Goal: Information Seeking & Learning: Learn about a topic

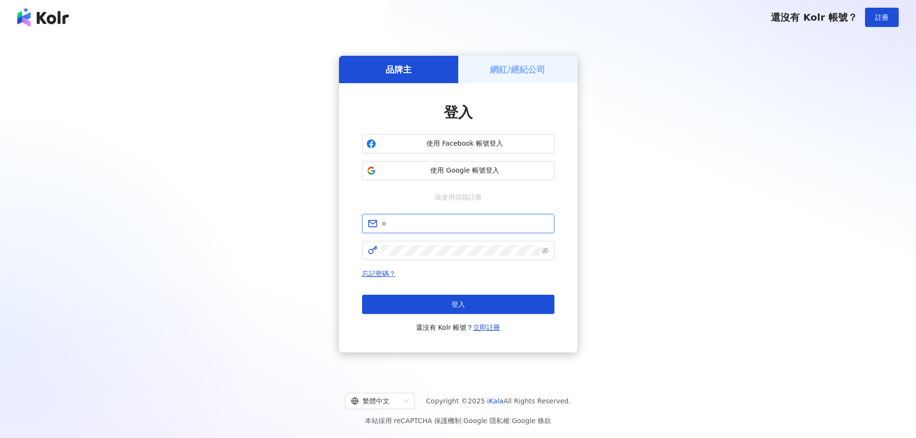
click at [436, 228] on input "text" at bounding box center [464, 223] width 167 height 11
type input "**********"
drag, startPoint x: 475, startPoint y: 225, endPoint x: 322, endPoint y: 207, distance: 154.4
click at [322, 207] on div "**********" at bounding box center [458, 204] width 893 height 324
click at [412, 221] on input "text" at bounding box center [464, 223] width 167 height 11
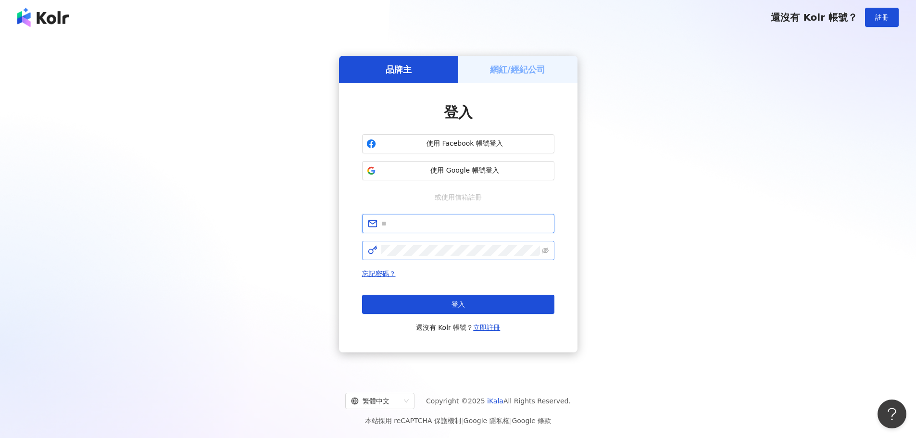
type input "**********"
click at [550, 253] on span at bounding box center [458, 250] width 192 height 19
click at [550, 250] on span at bounding box center [458, 250] width 192 height 19
click at [549, 251] on span at bounding box center [458, 250] width 192 height 19
click at [547, 251] on icon "eye-invisible" at bounding box center [545, 251] width 7 height 6
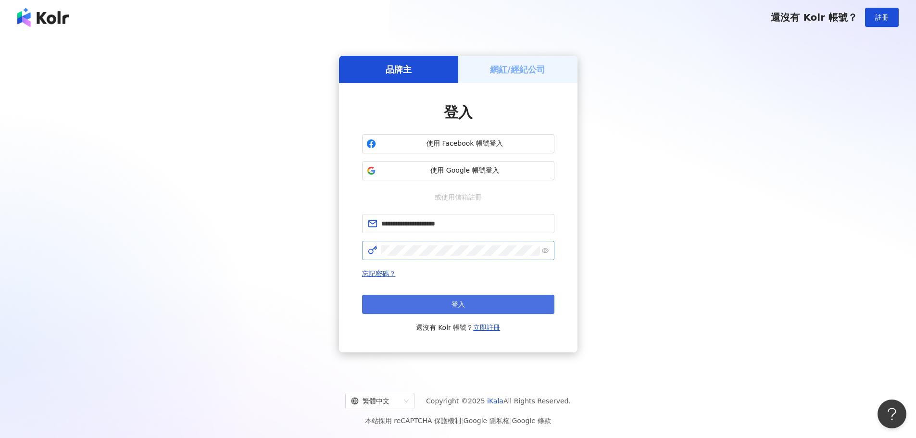
click at [506, 298] on button "登入" at bounding box center [458, 304] width 192 height 19
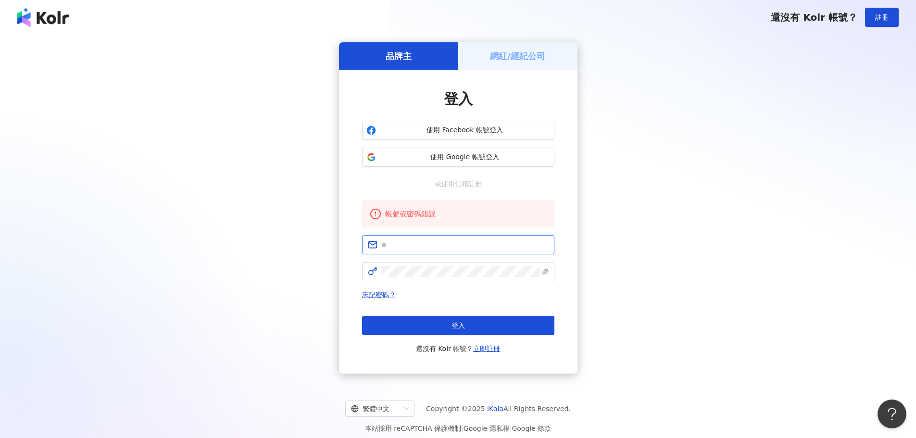
click at [435, 243] on input "text" at bounding box center [464, 244] width 167 height 11
type input "**********"
click at [462, 266] on span at bounding box center [458, 271] width 192 height 19
click at [544, 270] on icon "eye-invisible" at bounding box center [545, 271] width 7 height 7
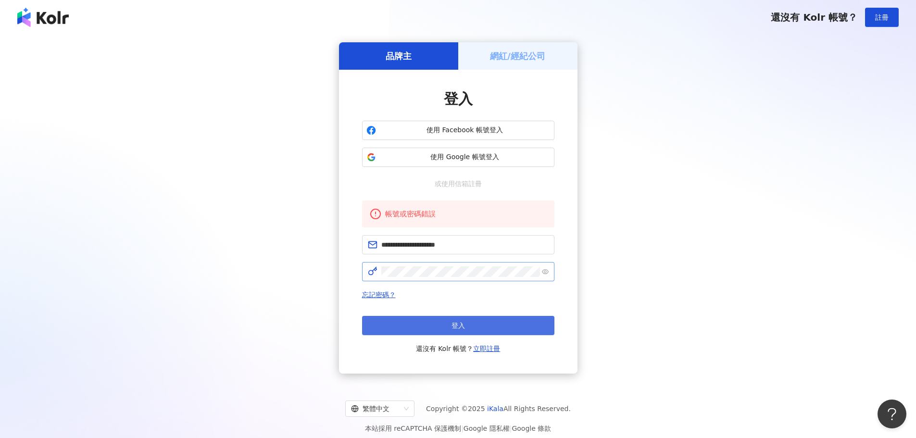
click at [511, 324] on button "登入" at bounding box center [458, 325] width 192 height 19
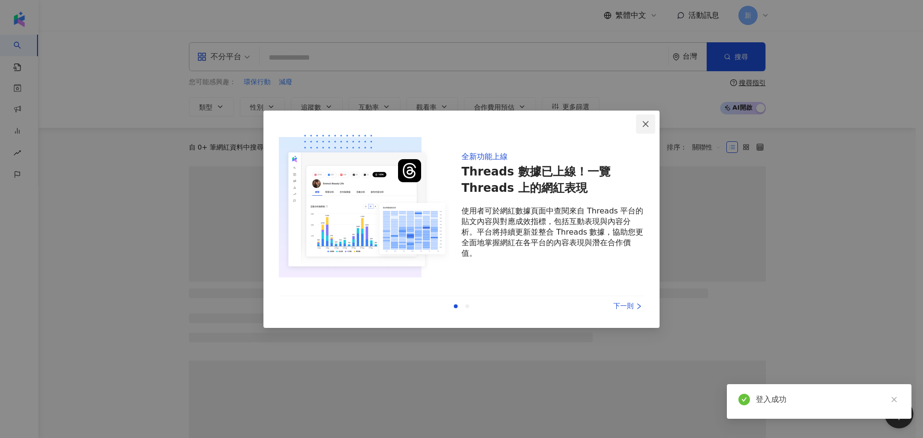
click at [648, 122] on icon "close" at bounding box center [646, 124] width 8 height 8
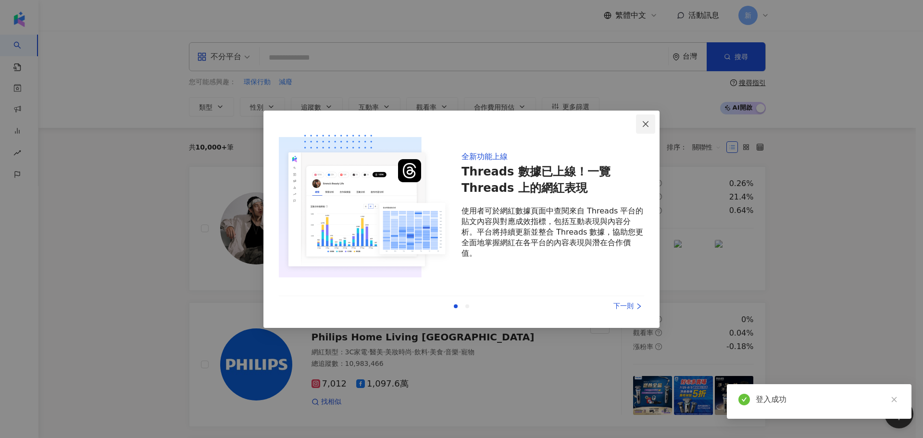
click at [646, 124] on icon "close" at bounding box center [646, 124] width 6 height 6
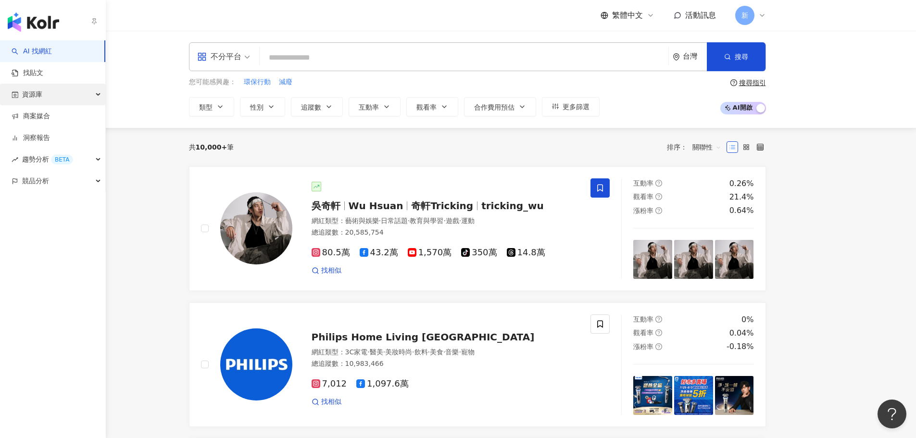
click at [56, 91] on div "資源庫" at bounding box center [52, 95] width 105 height 22
click at [50, 117] on link "商案媒合" at bounding box center [31, 117] width 38 height 10
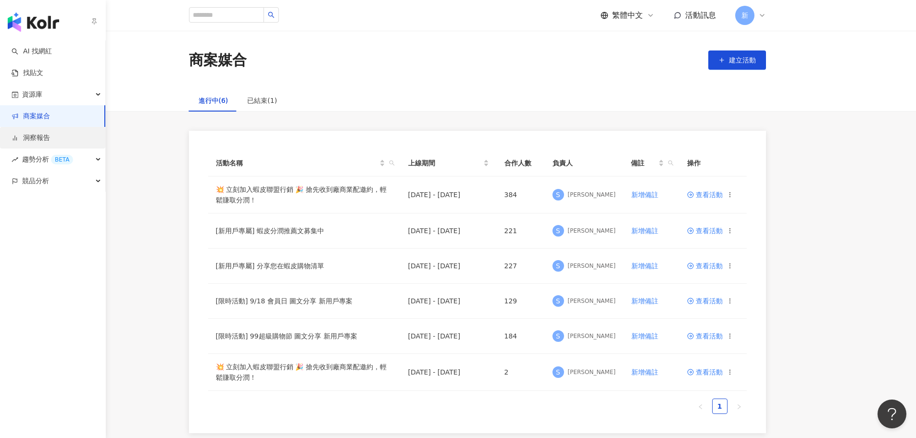
click at [50, 136] on link "洞察報告" at bounding box center [31, 138] width 38 height 10
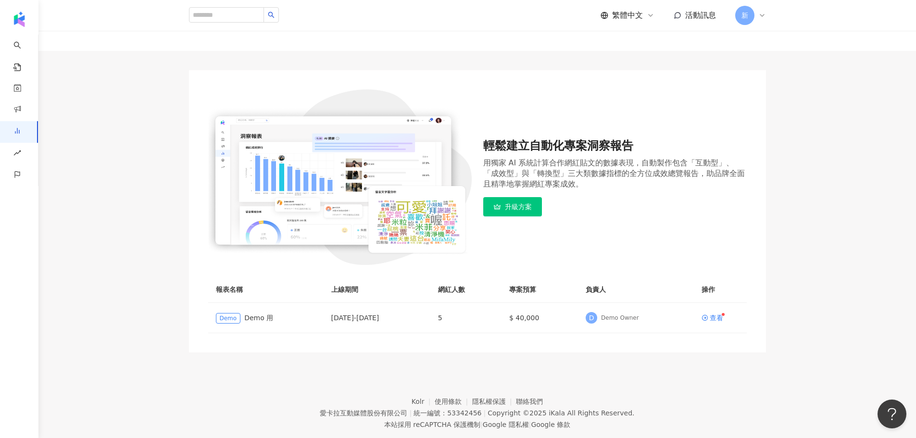
scroll to position [60, 0]
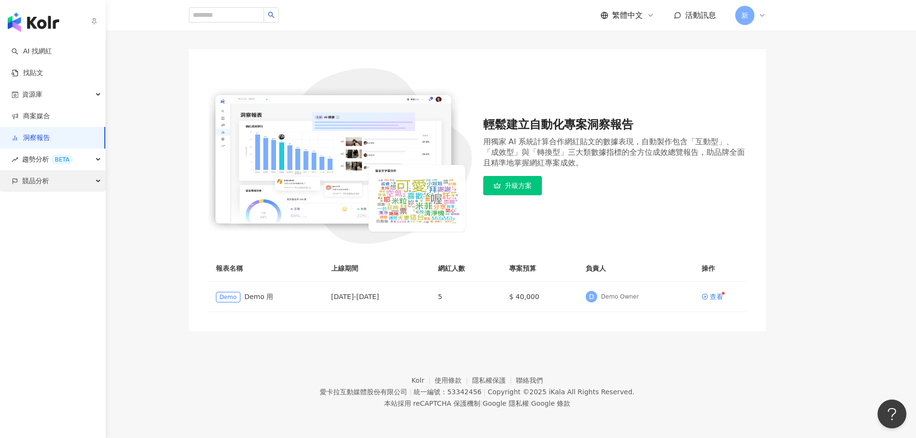
click at [94, 183] on div "競品分析" at bounding box center [52, 181] width 105 height 22
click at [62, 199] on link "品牌帳號分析" at bounding box center [43, 203] width 40 height 10
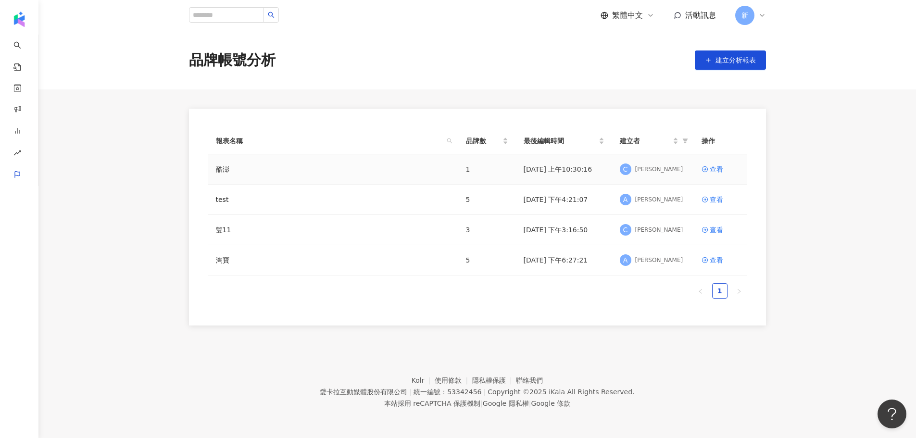
click at [713, 163] on td "查看" at bounding box center [720, 169] width 53 height 30
click at [713, 165] on div "查看" at bounding box center [716, 169] width 13 height 11
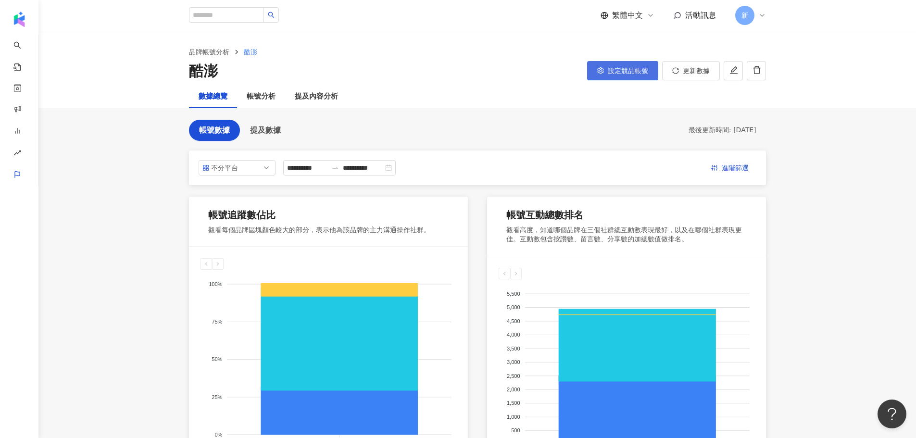
click at [609, 69] on span "設定競品帳號" at bounding box center [628, 71] width 40 height 8
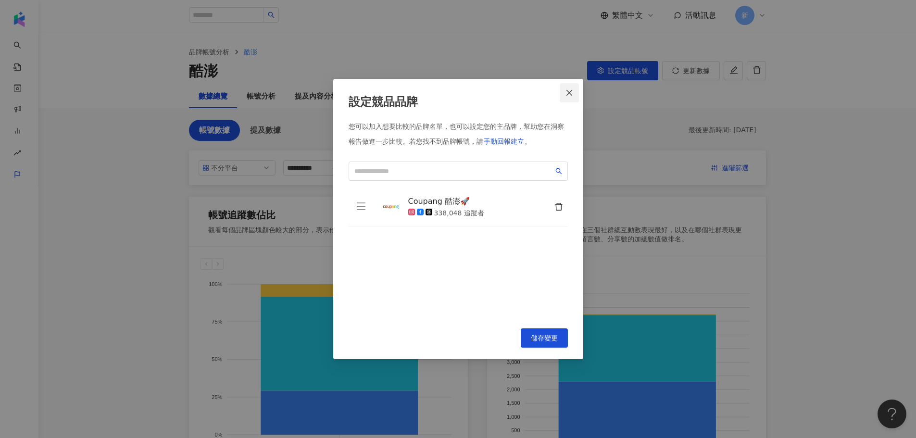
click at [567, 95] on icon "close" at bounding box center [569, 93] width 8 height 8
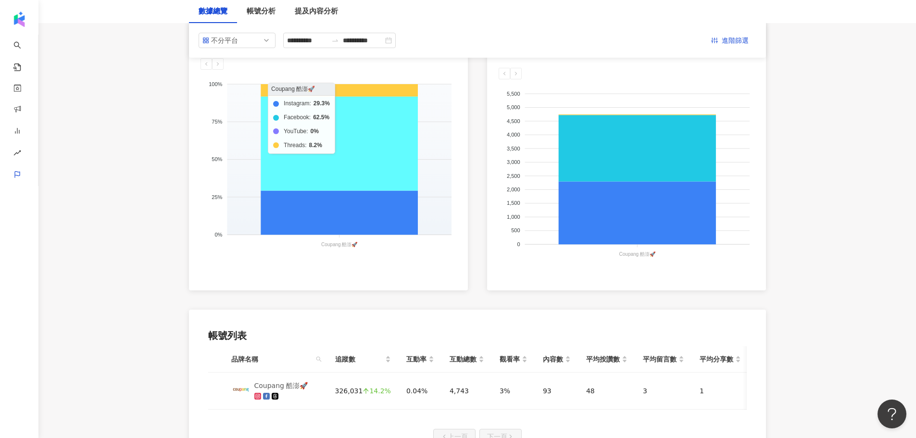
scroll to position [48, 0]
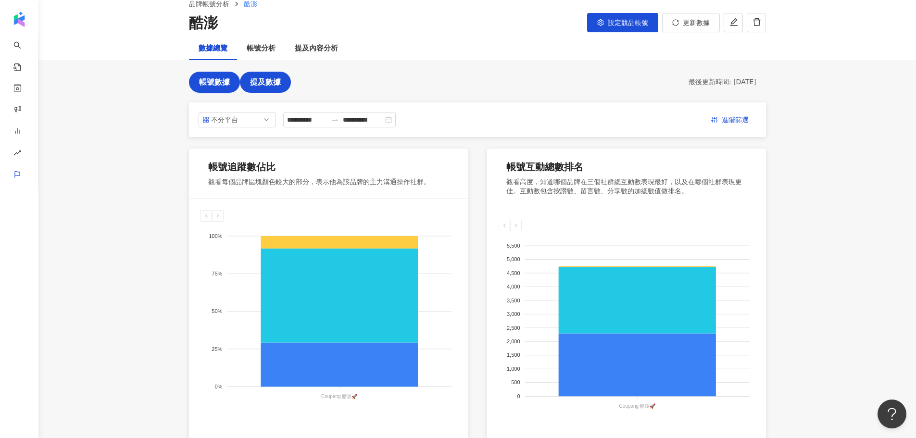
click at [256, 84] on span "提及數據" at bounding box center [265, 82] width 31 height 9
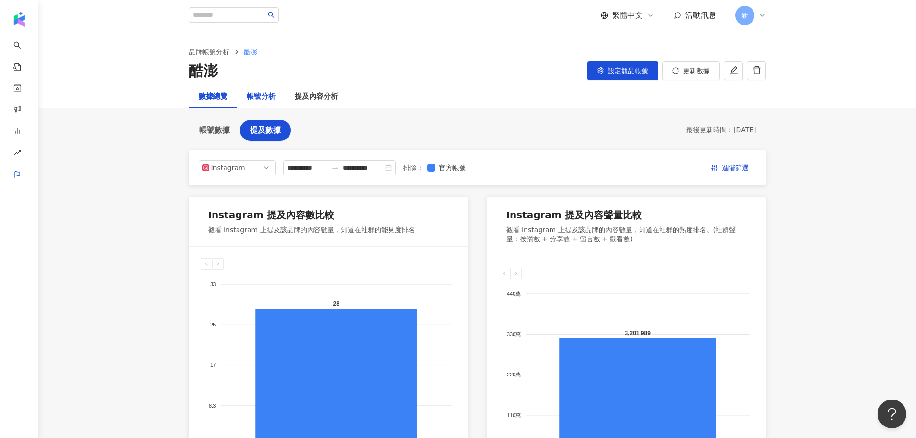
click at [263, 101] on div "帳號分析" at bounding box center [261, 97] width 29 height 12
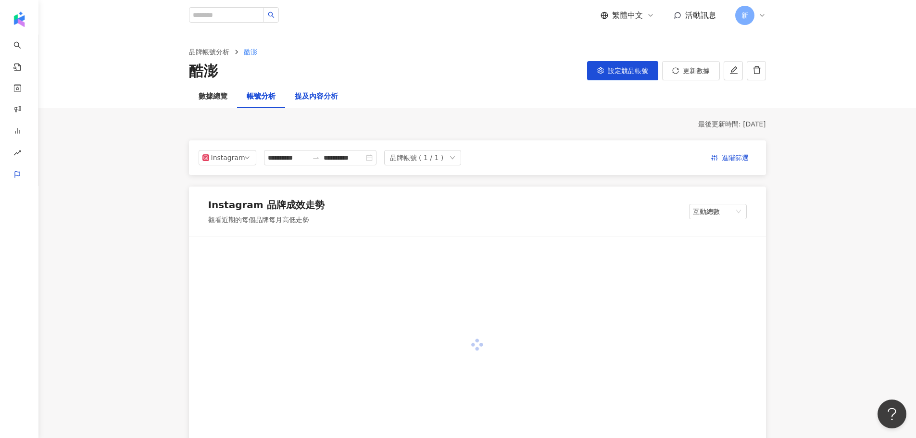
click at [322, 92] on div "提及內容分析" at bounding box center [316, 97] width 43 height 12
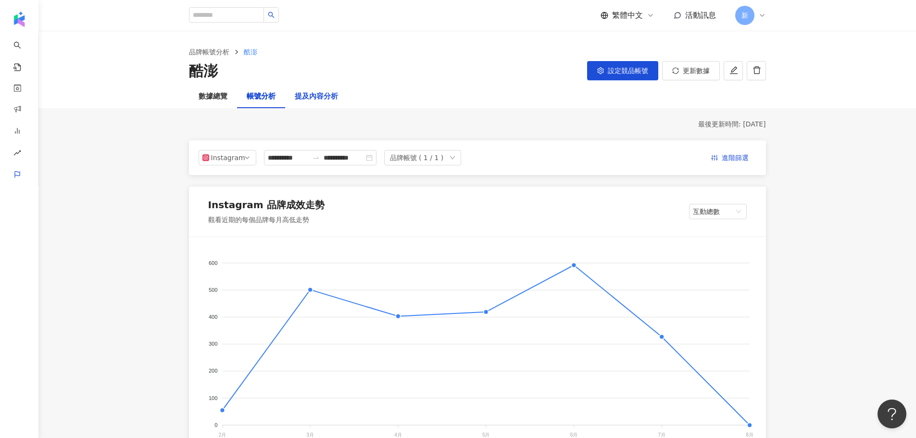
click at [329, 91] on div "提及內容分析" at bounding box center [316, 97] width 43 height 12
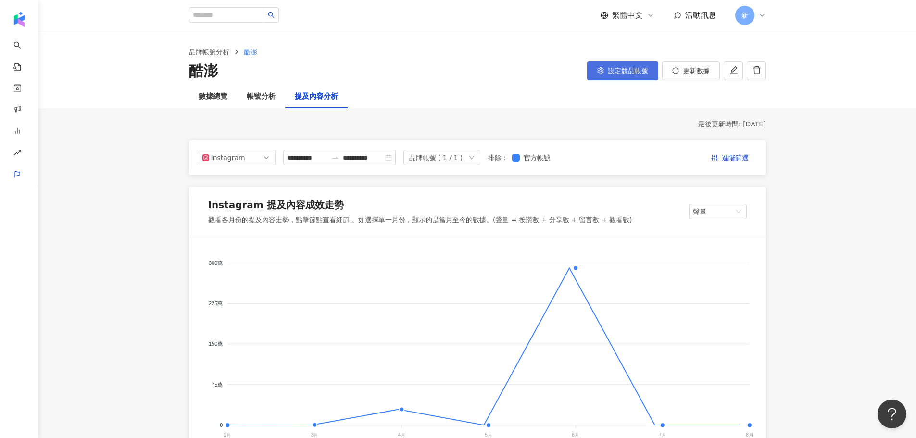
click at [611, 67] on span "設定競品帳號" at bounding box center [628, 71] width 40 height 8
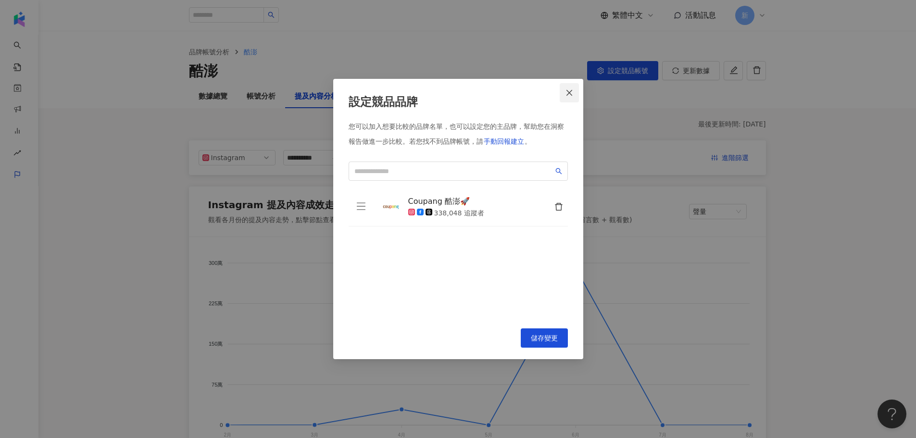
click at [575, 97] on button "Close" at bounding box center [569, 92] width 19 height 19
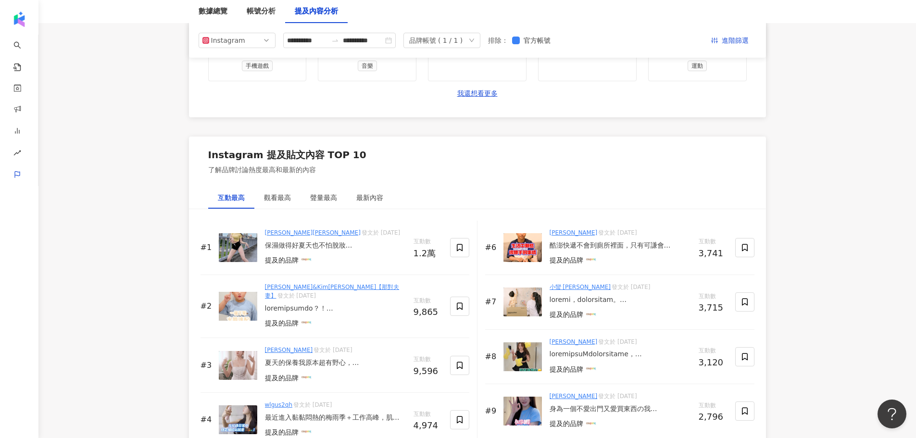
scroll to position [1346, 0]
